Goal: Task Accomplishment & Management: Use online tool/utility

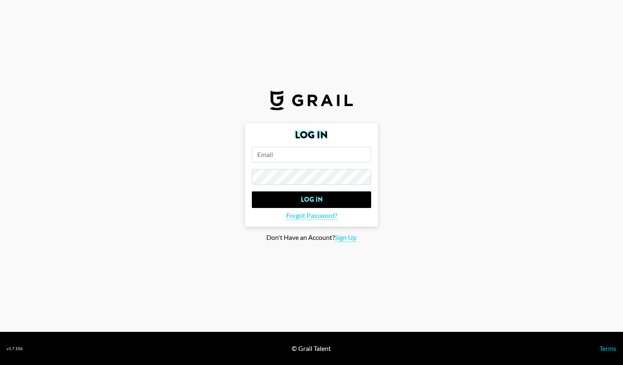
click at [264, 159] on input "email" at bounding box center [311, 155] width 119 height 16
type input "[PERSON_NAME][EMAIL_ADDRESS][DOMAIN_NAME]"
click at [252, 191] on input "Log In" at bounding box center [311, 199] width 119 height 17
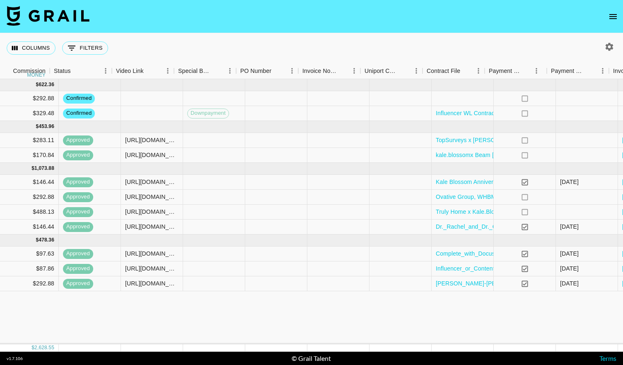
scroll to position [0, 752]
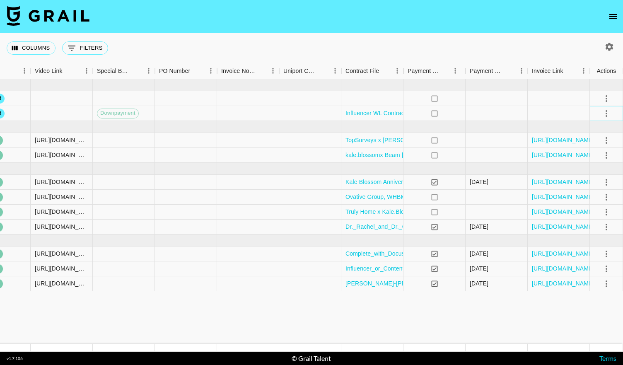
click at [601, 113] on icon "select merge strategy" at bounding box center [606, 113] width 10 height 10
click at [584, 189] on div "Approve" at bounding box center [587, 191] width 25 height 10
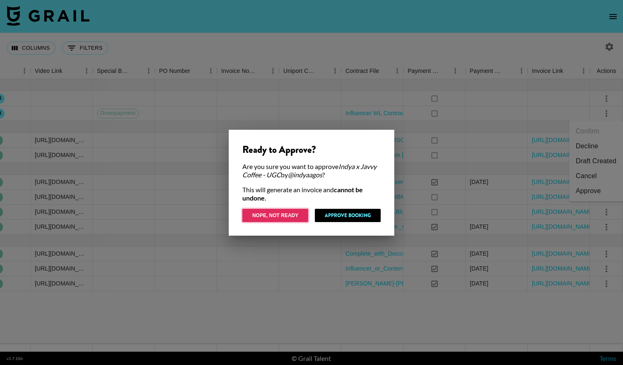
click at [291, 216] on button "Nope, Not Ready" at bounding box center [275, 215] width 66 height 13
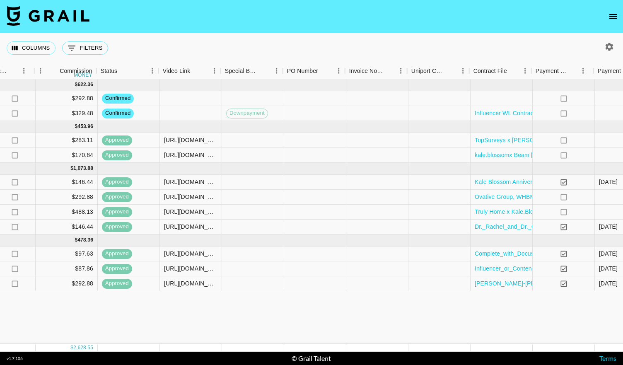
scroll to position [0, 627]
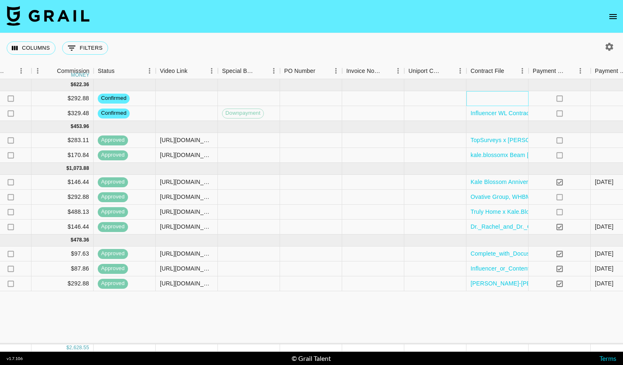
click at [483, 96] on div at bounding box center [497, 98] width 62 height 15
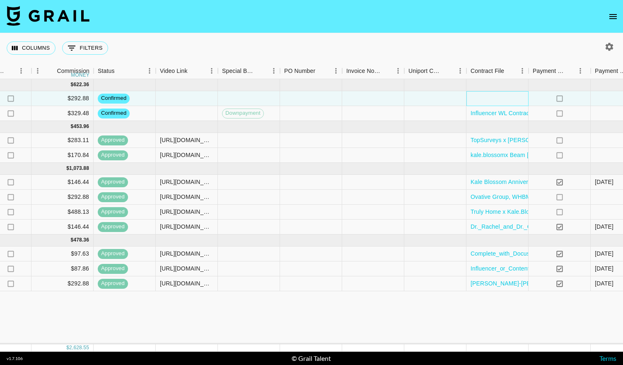
click at [483, 96] on div at bounding box center [497, 98] width 62 height 15
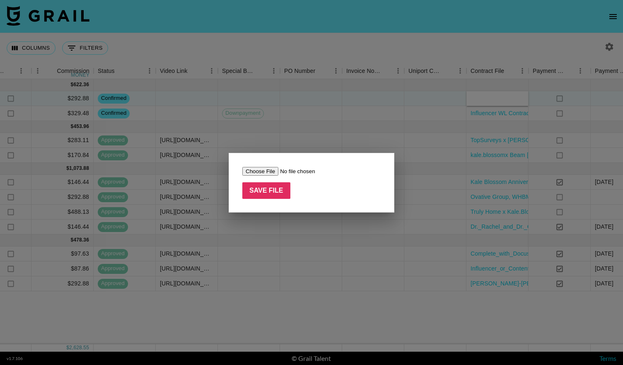
click at [272, 167] on input "file" at bounding box center [294, 171] width 105 height 9
type input "C:\fakepath\Everyday OC [PERSON_NAME] signed contract.pdf"
click at [258, 192] on input "Save File" at bounding box center [266, 190] width 48 height 17
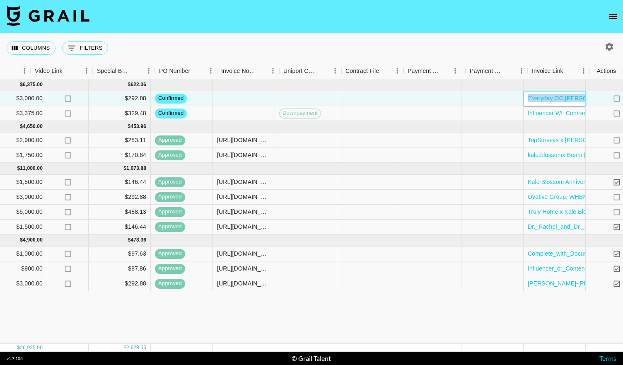
scroll to position [0, 752]
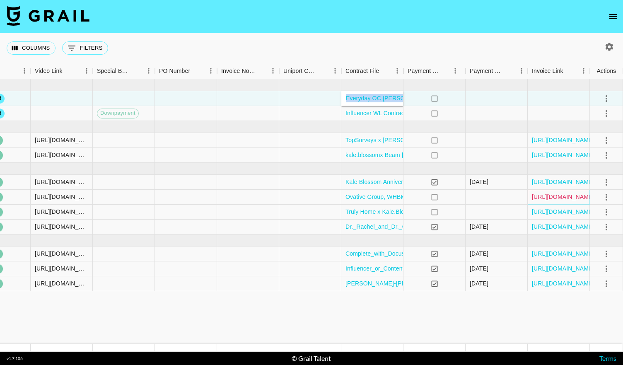
click at [560, 196] on link "[URL][DOMAIN_NAME]" at bounding box center [563, 196] width 63 height 8
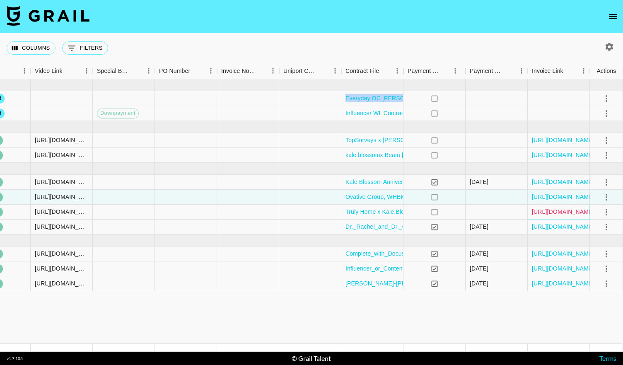
click at [535, 209] on link "[URL][DOMAIN_NAME]" at bounding box center [563, 211] width 63 height 8
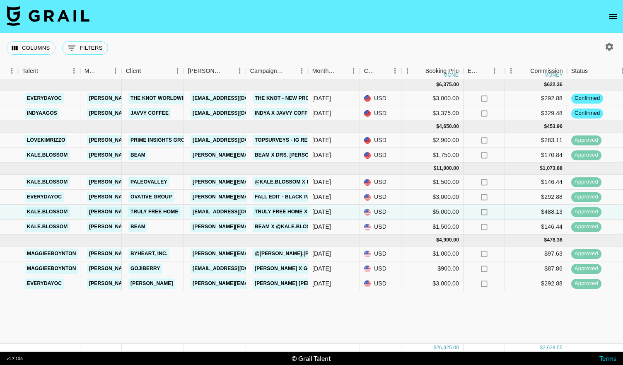
scroll to position [0, 137]
